Goal: Task Accomplishment & Management: Use online tool/utility

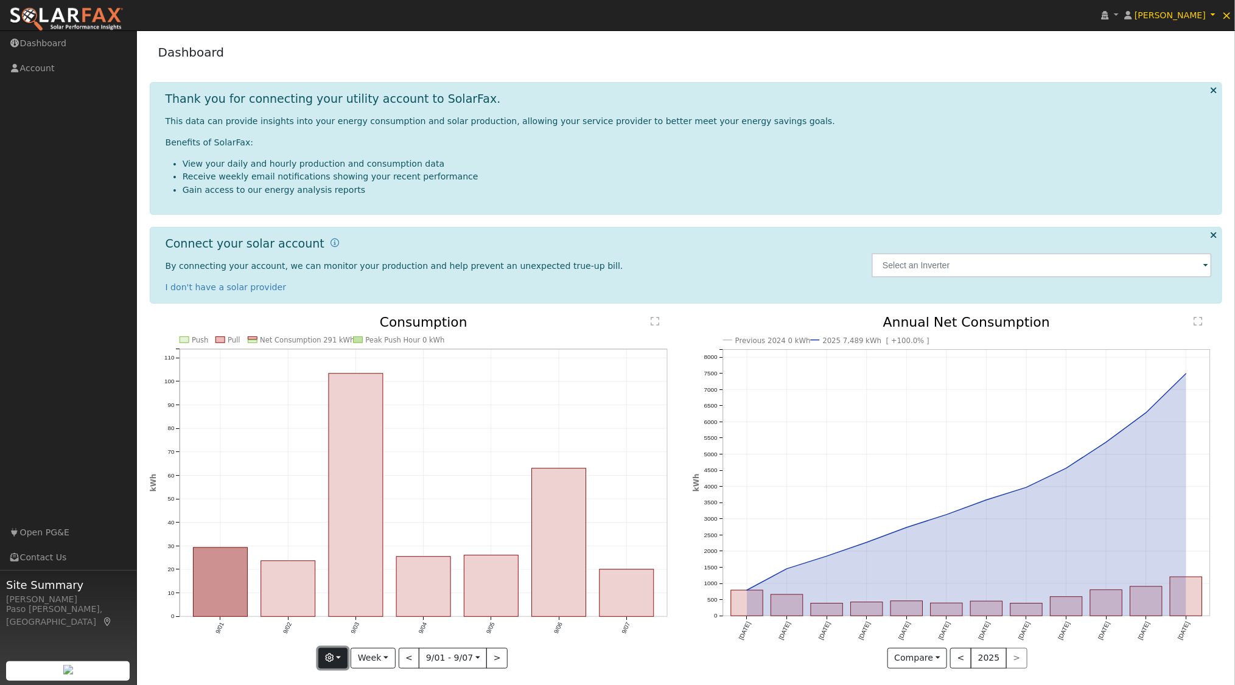
click at [345, 654] on button "button" at bounding box center [333, 658] width 30 height 21
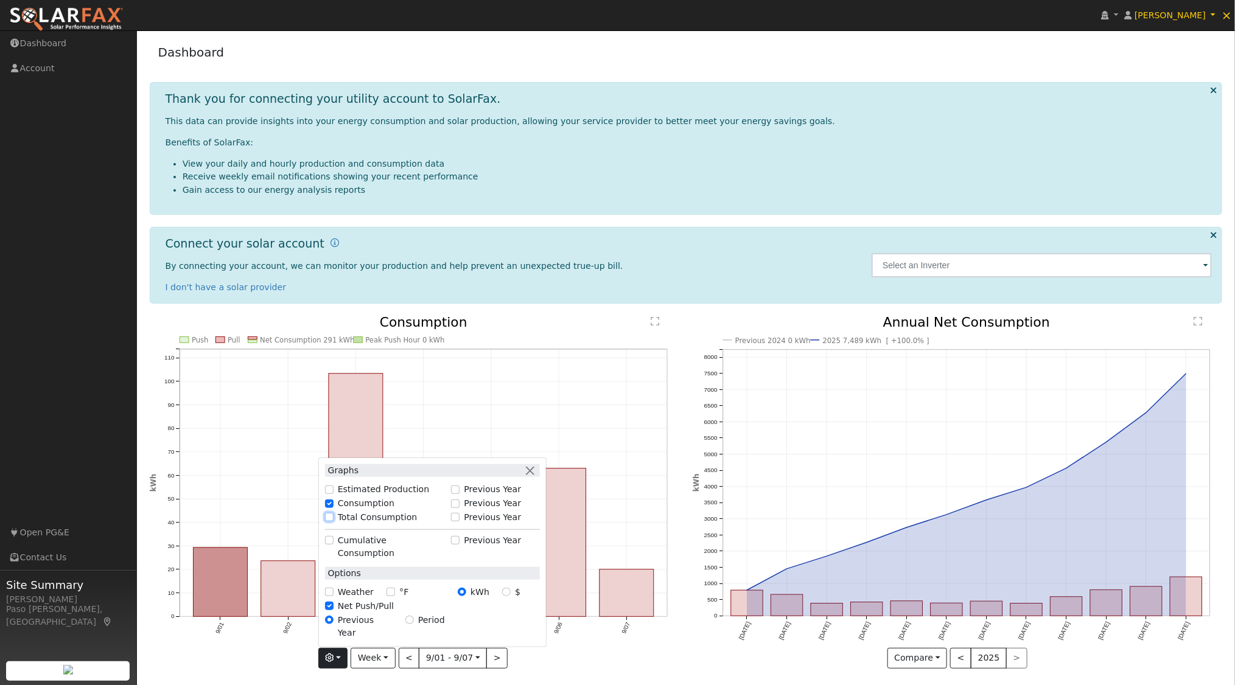
click at [333, 522] on input "Total Consumption" at bounding box center [329, 517] width 9 height 9
checkbox input "true"
click at [458, 522] on input "Previous Year" at bounding box center [455, 517] width 9 height 9
checkbox input "true"
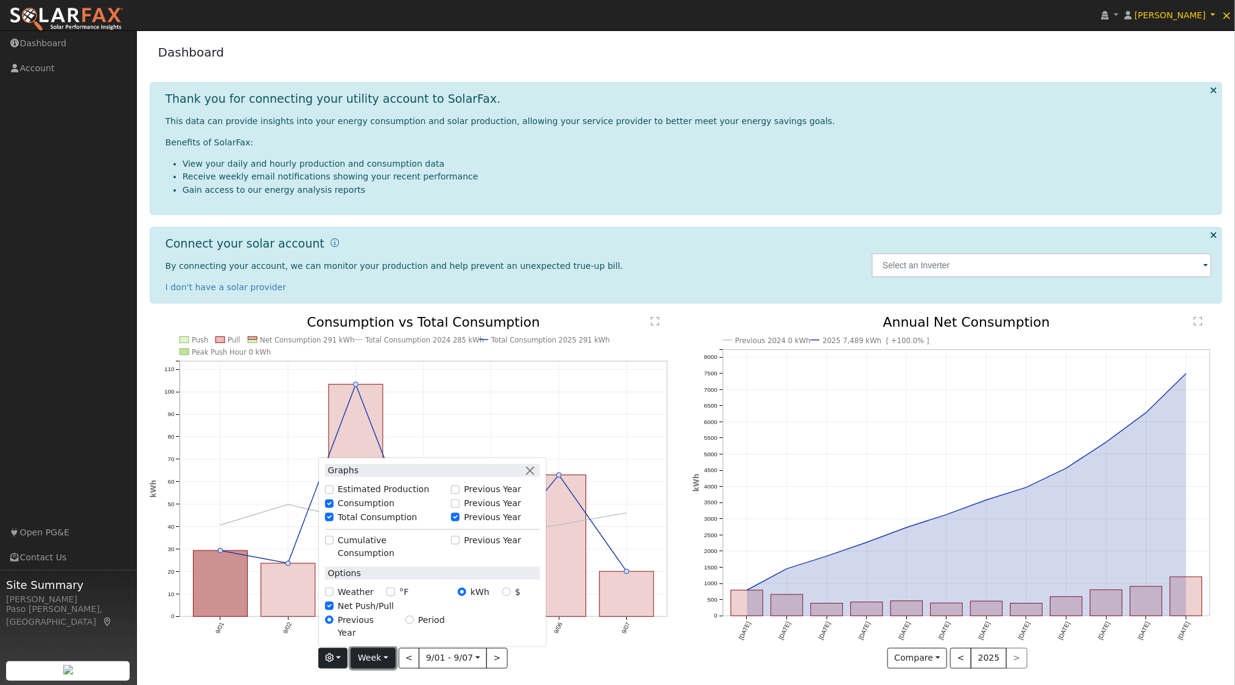
click at [383, 655] on button "Week" at bounding box center [373, 658] width 44 height 21
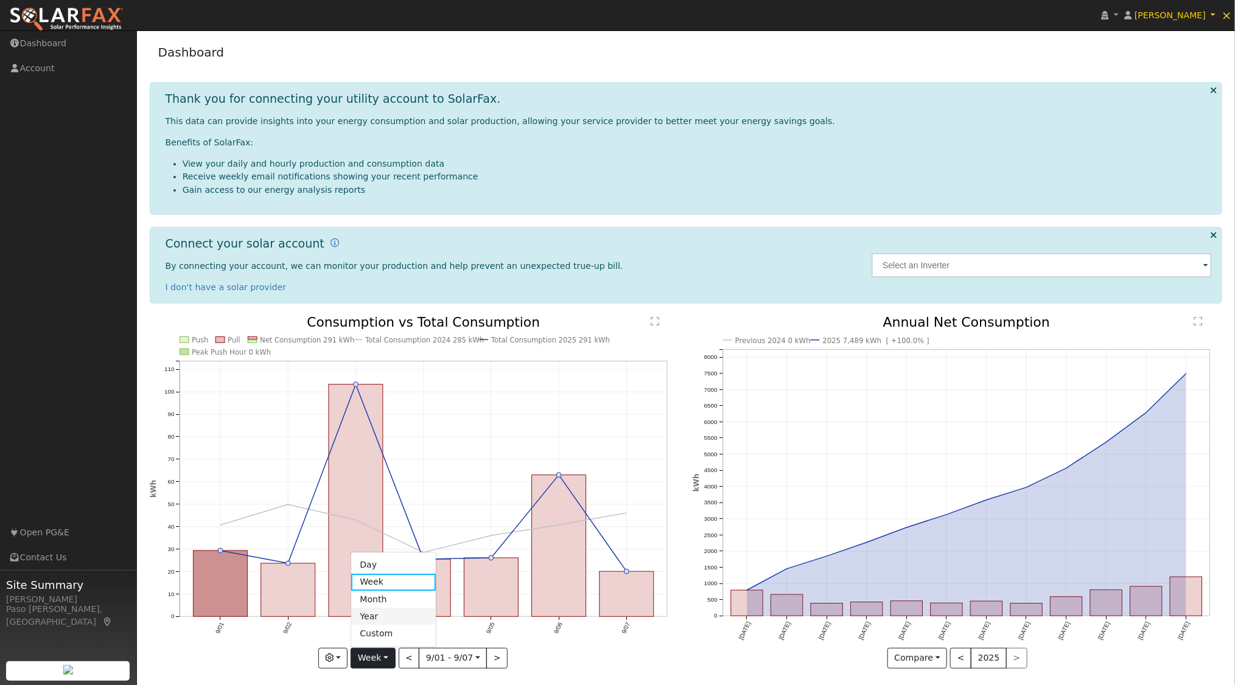
click at [391, 612] on link "Year" at bounding box center [393, 616] width 85 height 17
type input "[DATE]"
